Goal: Transaction & Acquisition: Purchase product/service

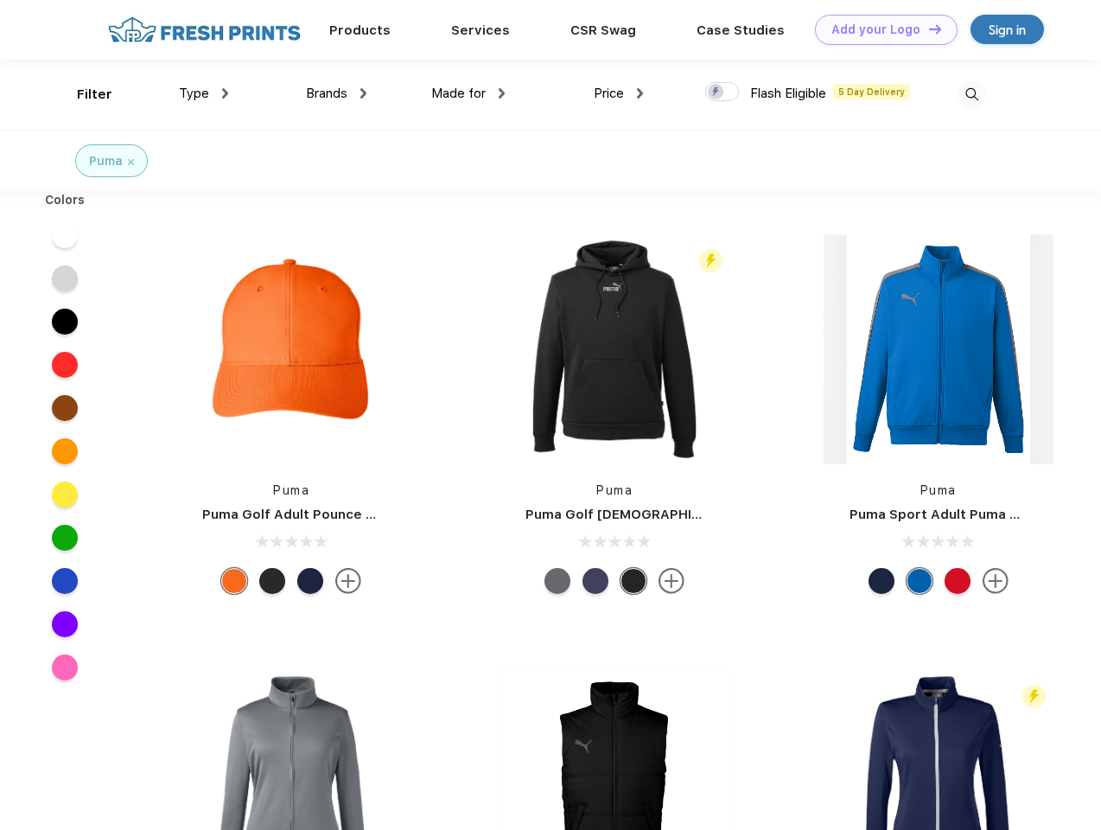
click at [880, 29] on link "Add your Logo Design Tool" at bounding box center [886, 30] width 143 height 30
click at [0, 0] on div "Design Tool" at bounding box center [0, 0] width 0 height 0
click at [927, 29] on link "Add your Logo Design Tool" at bounding box center [886, 30] width 143 height 30
click at [83, 94] on div "Filter" at bounding box center [94, 95] width 35 height 20
click at [204, 93] on span "Type" at bounding box center [194, 94] width 30 height 16
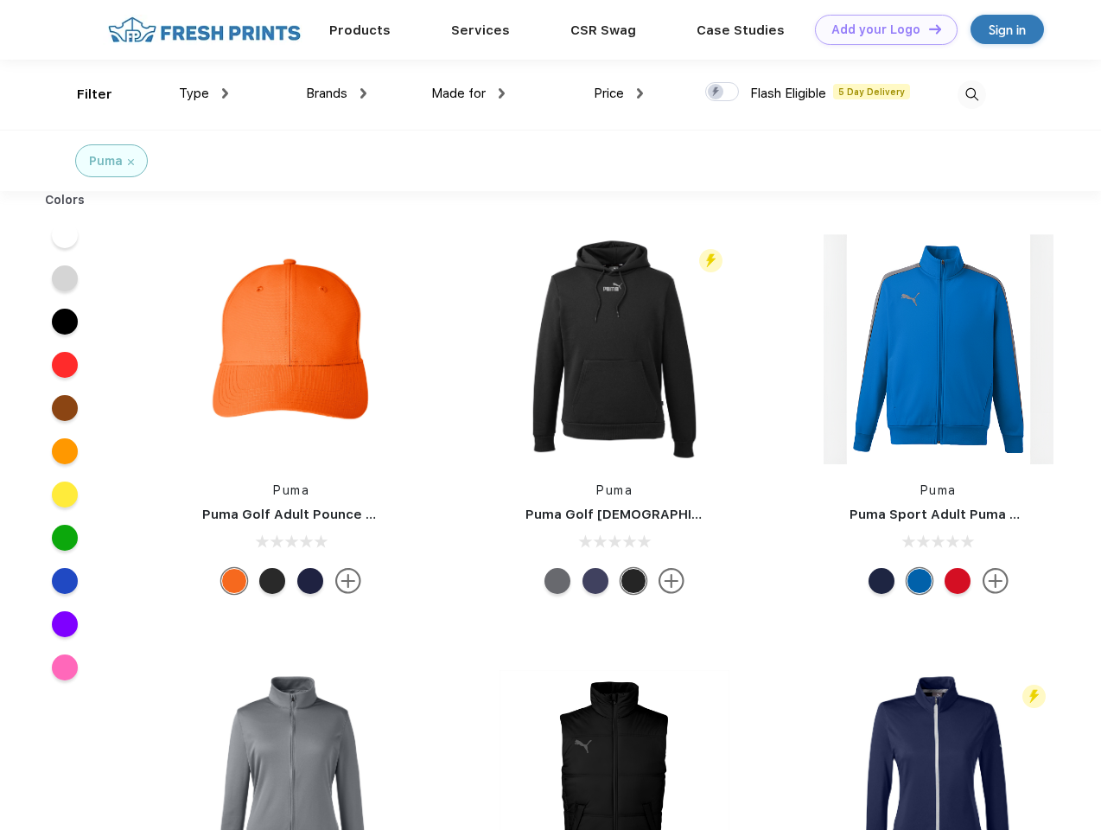
click at [336, 93] on span "Brands" at bounding box center [326, 94] width 41 height 16
click at [468, 93] on span "Made for" at bounding box center [458, 94] width 54 height 16
click at [619, 93] on span "Price" at bounding box center [609, 94] width 30 height 16
click at [722, 92] on div at bounding box center [722, 91] width 34 height 19
click at [716, 92] on input "checkbox" at bounding box center [710, 86] width 11 height 11
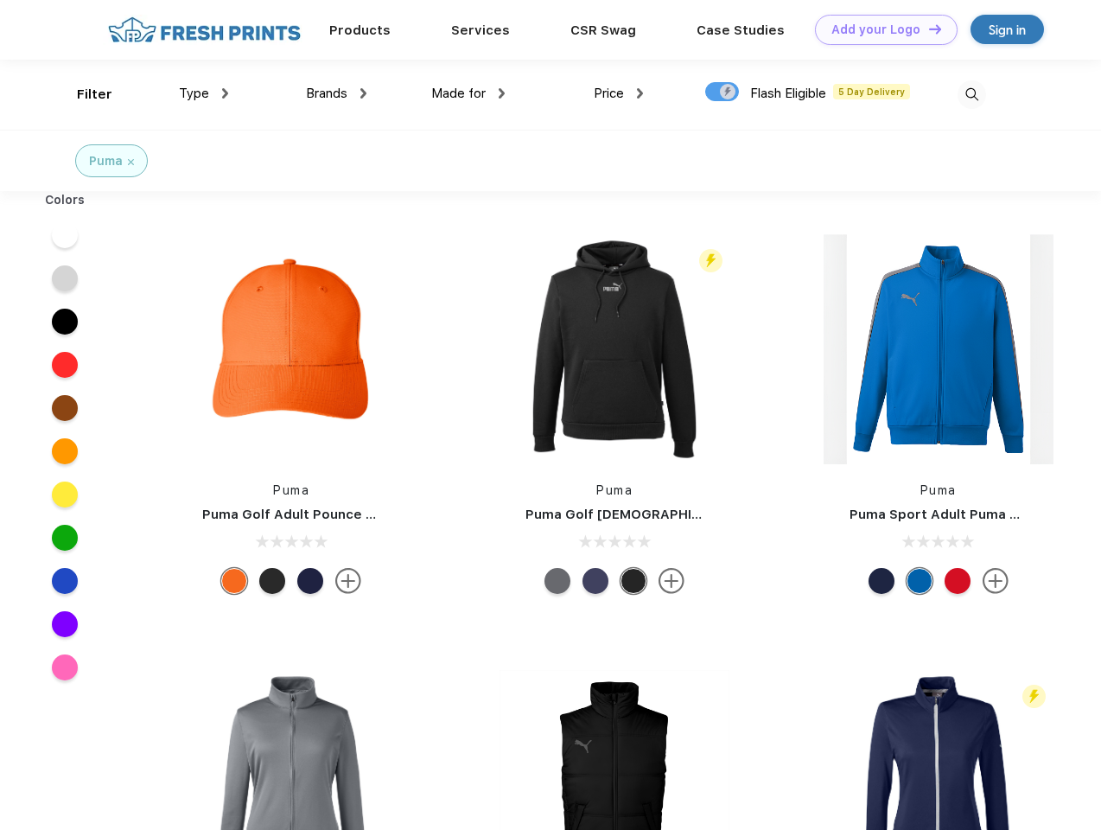
click at [971, 94] on img at bounding box center [971, 94] width 29 height 29
